Goal: Transaction & Acquisition: Purchase product/service

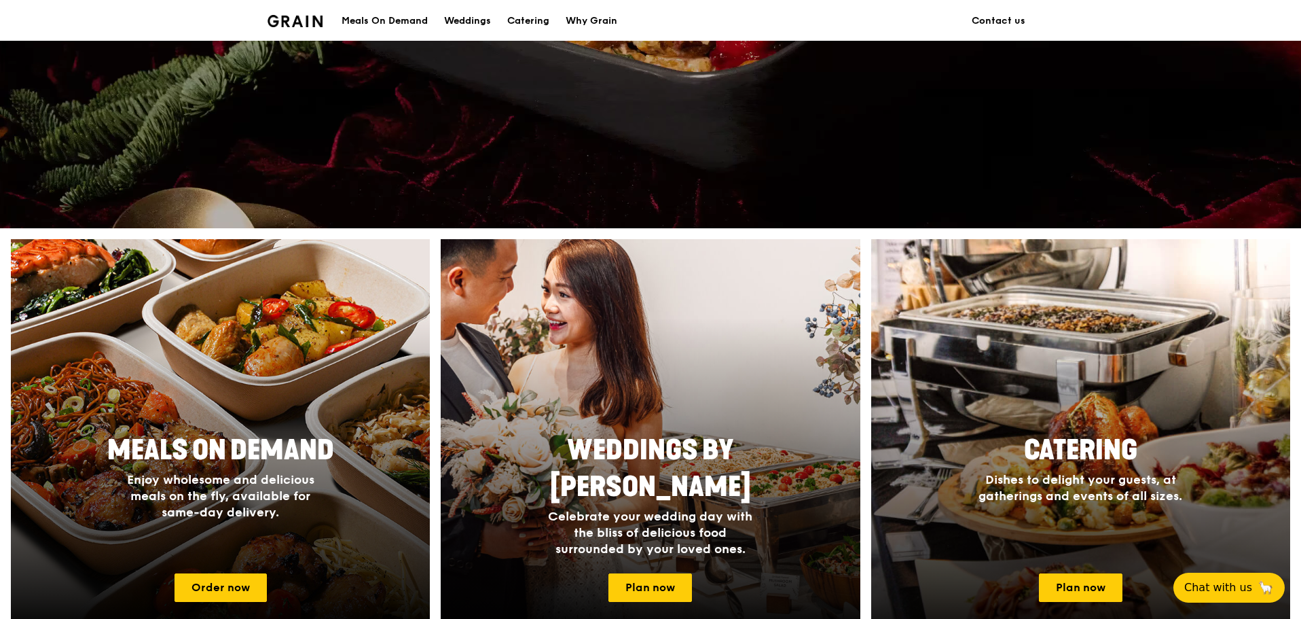
scroll to position [340, 0]
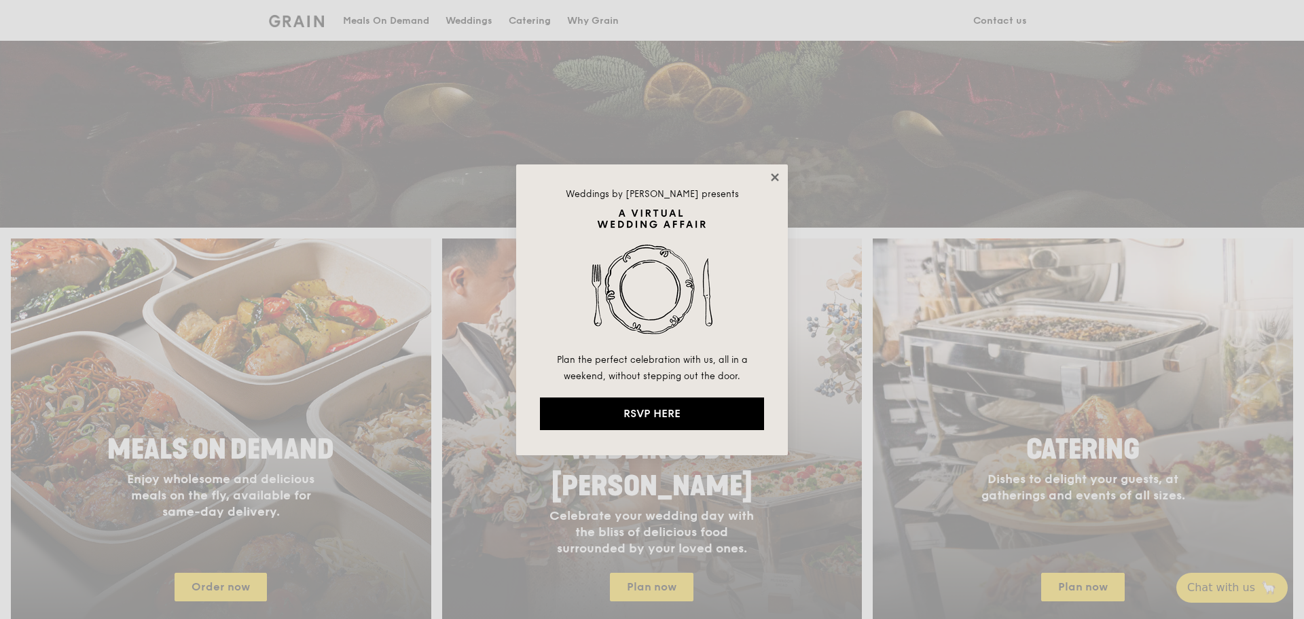
click at [770, 177] on icon at bounding box center [775, 177] width 12 height 12
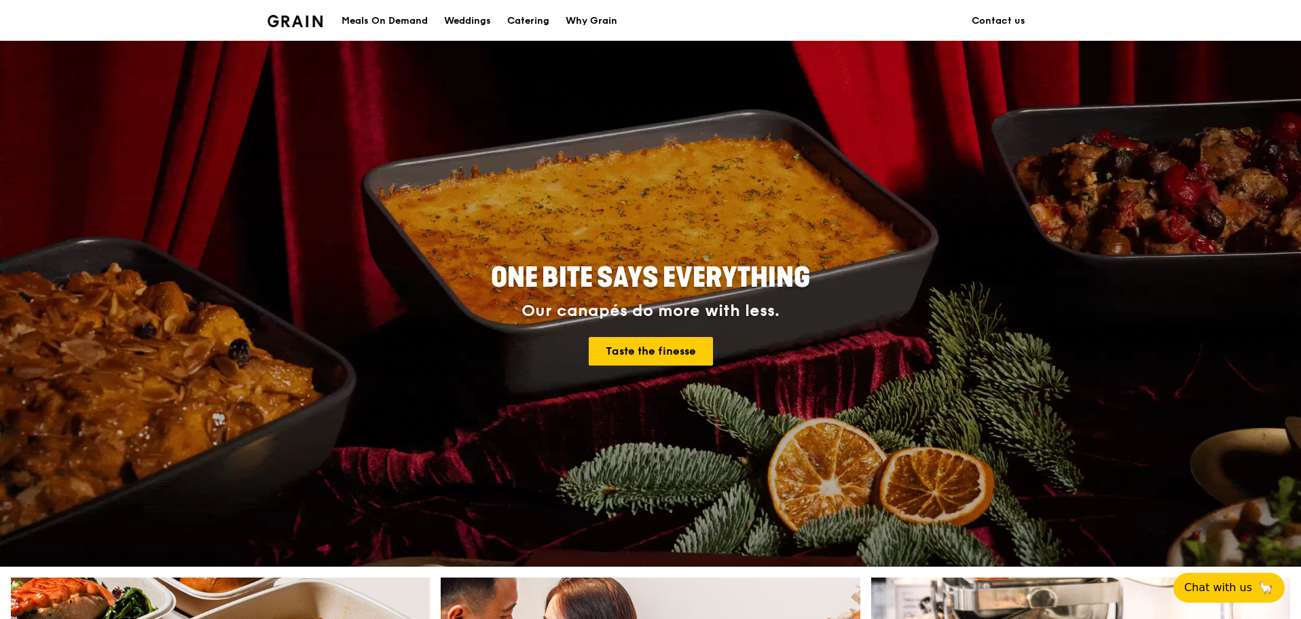
scroll to position [0, 0]
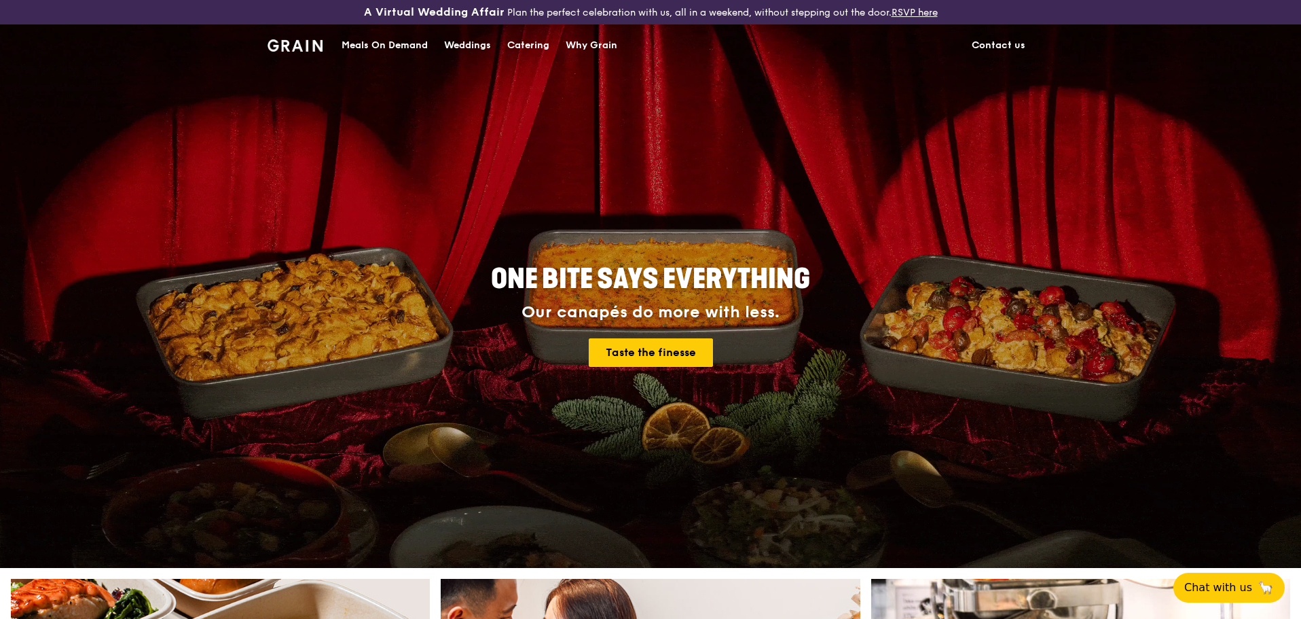
click at [363, 42] on div "Meals On Demand" at bounding box center [385, 45] width 86 height 41
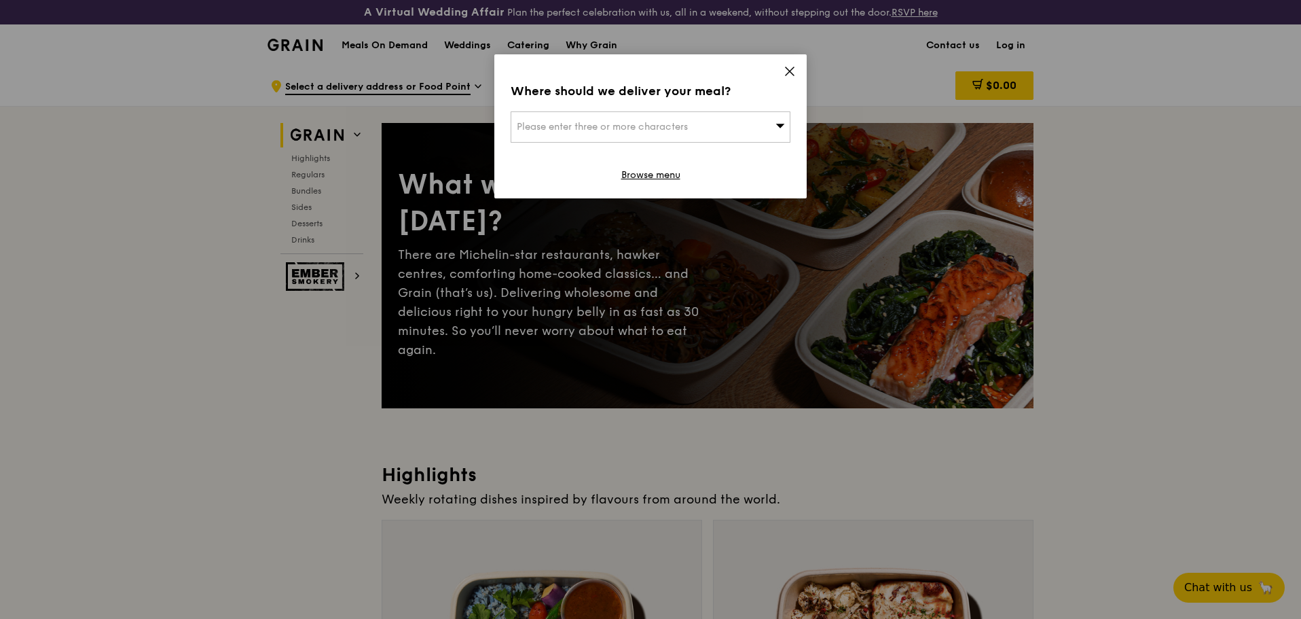
click at [776, 73] on div "Where should we deliver your meal? Please enter three or more characters Browse…" at bounding box center [650, 126] width 312 height 144
click at [784, 73] on icon at bounding box center [790, 71] width 12 height 12
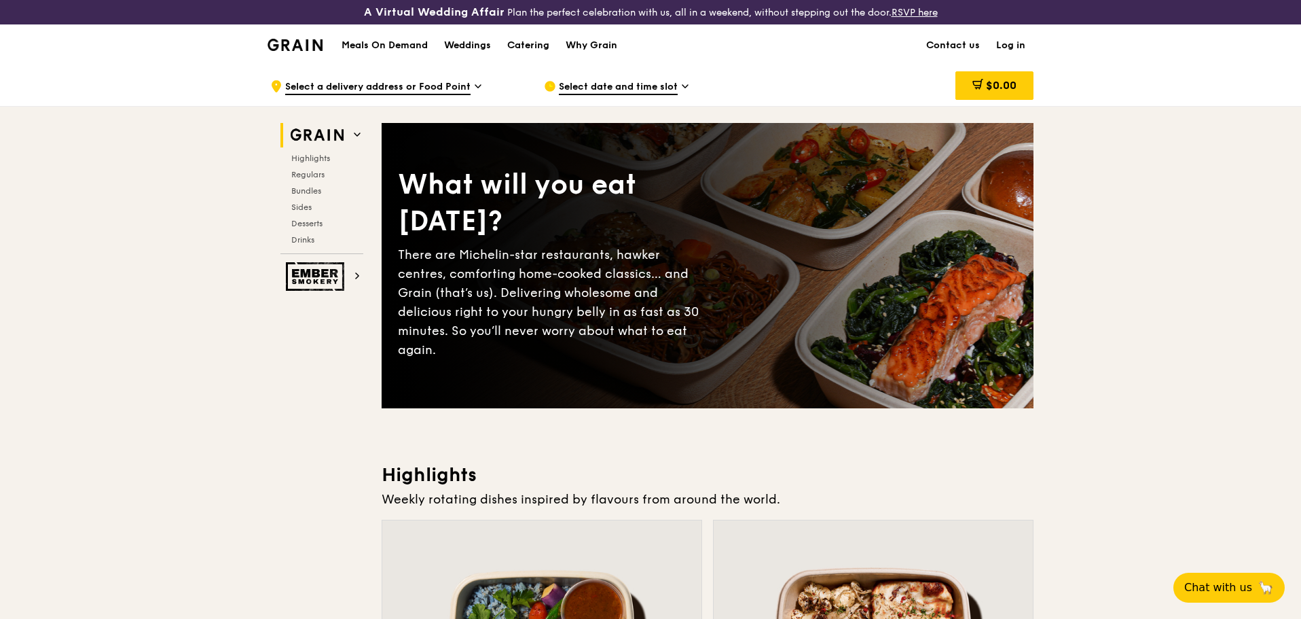
click at [309, 47] on img at bounding box center [295, 45] width 55 height 12
